Goal: Information Seeking & Learning: Learn about a topic

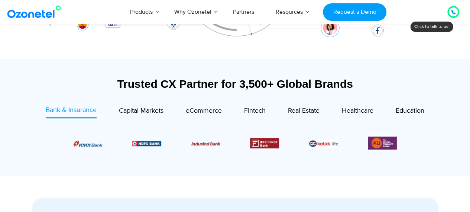
scroll to position [239, 0]
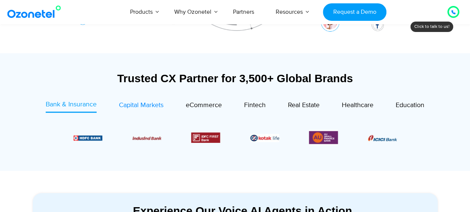
click at [140, 104] on span "Capital Markets" at bounding box center [141, 105] width 45 height 8
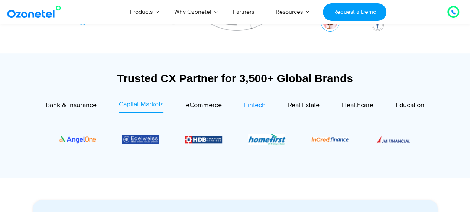
click at [256, 104] on span "Fintech" at bounding box center [255, 105] width 22 height 8
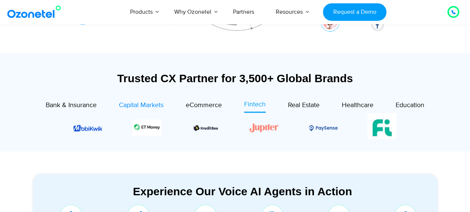
click at [141, 103] on span "Capital Markets" at bounding box center [141, 105] width 45 height 8
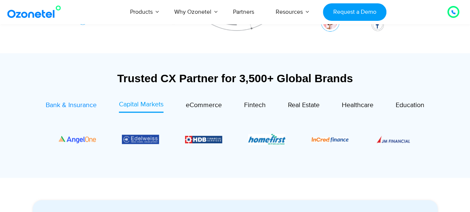
click at [87, 107] on span "Bank & Insurance" at bounding box center [71, 105] width 51 height 8
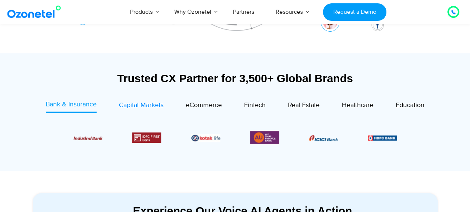
click at [141, 112] on link "Capital Markets" at bounding box center [141, 106] width 45 height 13
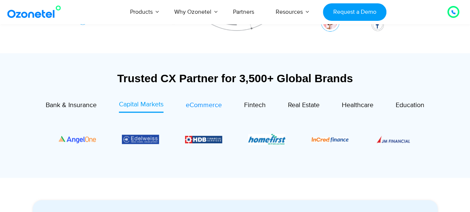
click at [201, 107] on span "eCommerce" at bounding box center [204, 105] width 36 height 8
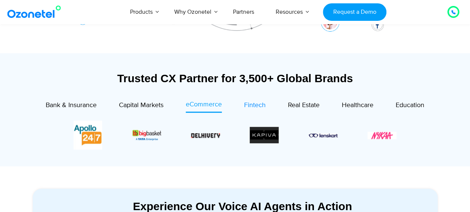
click at [257, 110] on div "Fintech" at bounding box center [255, 105] width 22 height 10
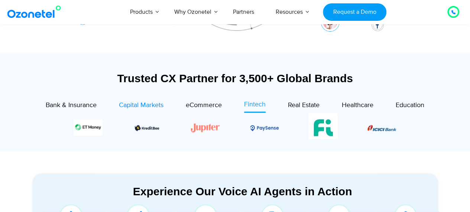
click at [147, 104] on span "Capital Markets" at bounding box center [141, 105] width 45 height 8
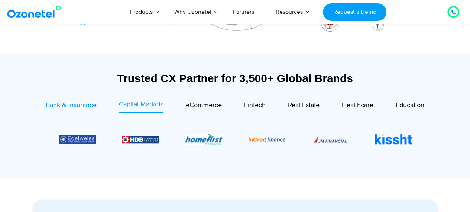
click at [81, 105] on span "Bank & Insurance" at bounding box center [71, 105] width 51 height 8
